Goal: Find specific page/section: Find specific page/section

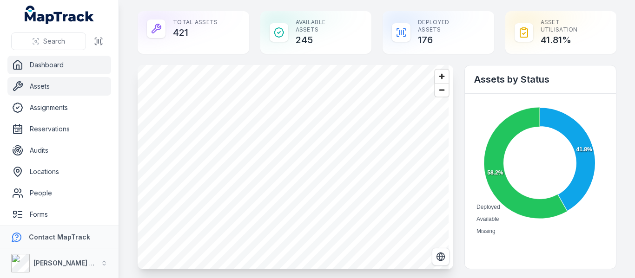
click at [43, 84] on link "Assets" at bounding box center [59, 86] width 104 height 19
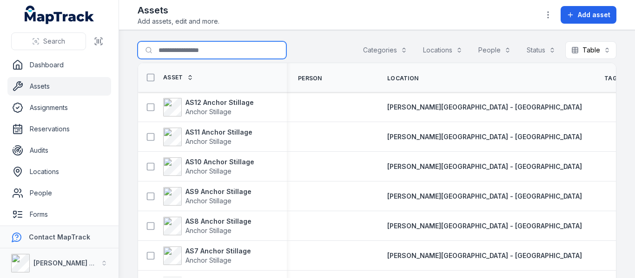
click at [183, 48] on input "Search for assets" at bounding box center [212, 50] width 149 height 18
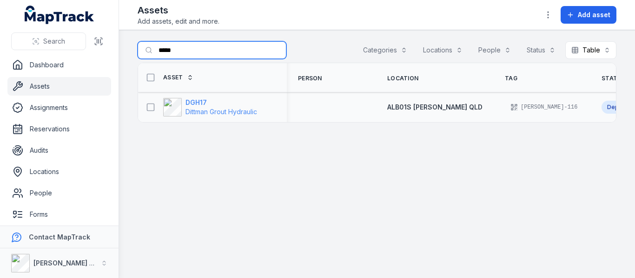
type input "*****"
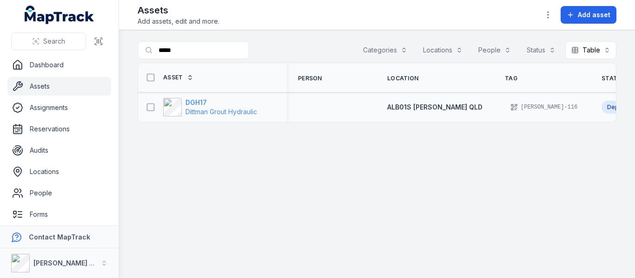
click at [204, 103] on strong "DGH17" at bounding box center [221, 102] width 72 height 9
